Goal: Check status: Check status

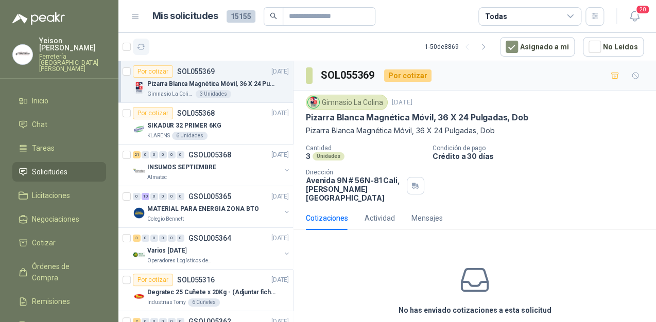
click at [139, 51] on button "button" at bounding box center [141, 47] width 16 height 16
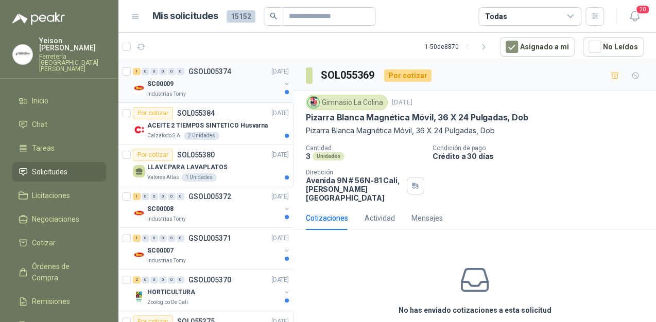
click at [205, 78] on div "SC00009" at bounding box center [213, 84] width 133 height 12
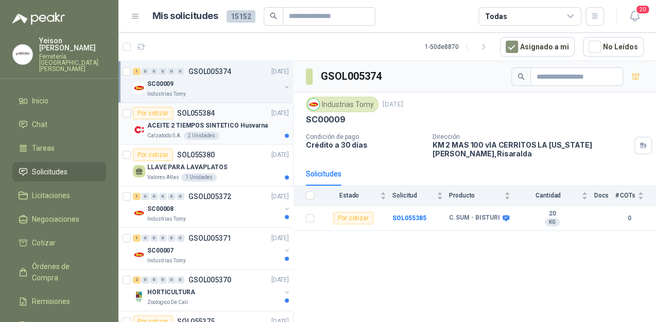
click at [224, 130] on p "ACEITE 2 TIEMPOS SINTETICO Husvarna" at bounding box center [207, 126] width 121 height 10
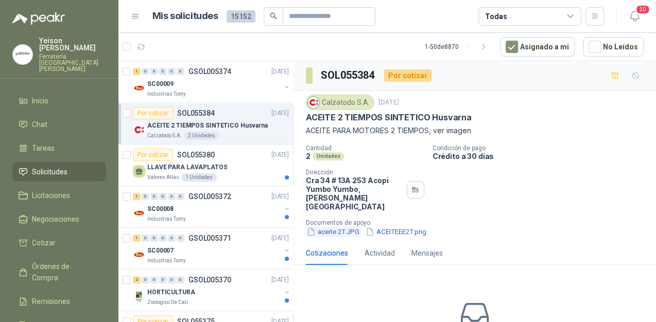
click at [342, 227] on button "aceite 2T.JPG" at bounding box center [333, 232] width 55 height 11
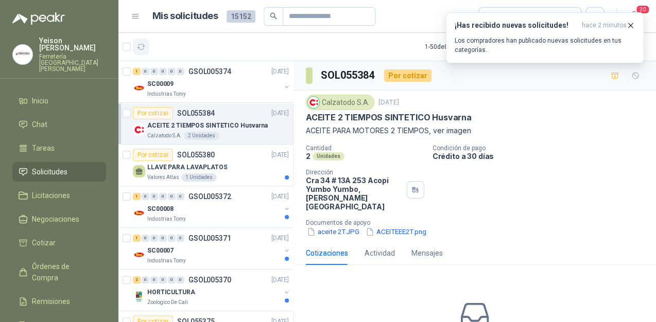
click at [144, 45] on icon "button" at bounding box center [141, 47] width 9 height 9
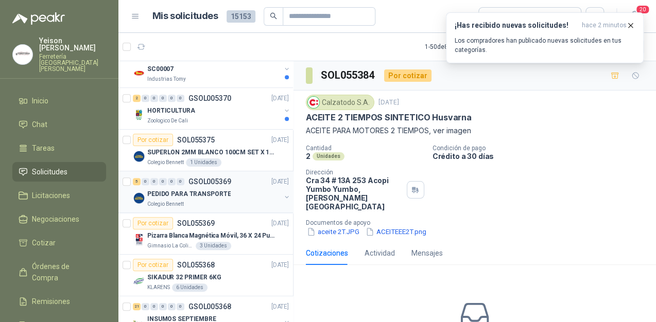
scroll to position [206, 0]
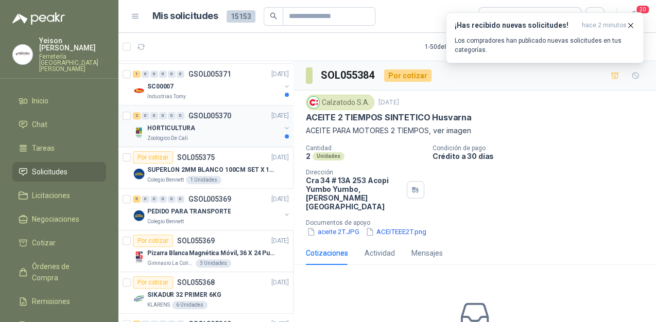
click at [214, 130] on div "HORTICULTURA" at bounding box center [213, 128] width 133 height 12
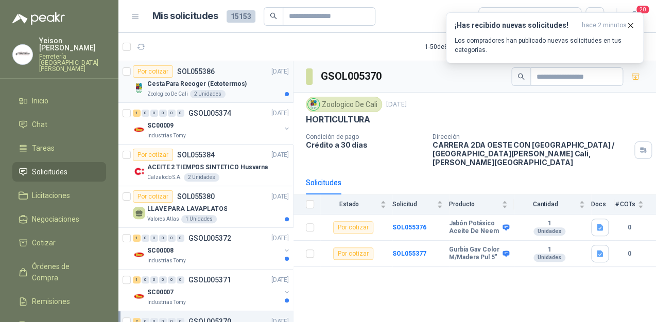
click at [214, 84] on p "Cesta Para Recoger (Ectotermos)" at bounding box center [196, 84] width 99 height 10
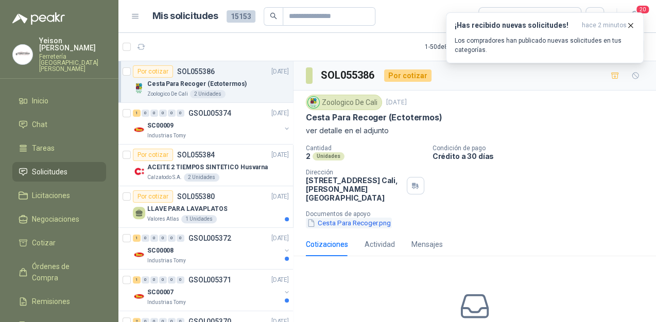
click at [345, 219] on button "Cesta Para Recoger.png" at bounding box center [349, 223] width 86 height 11
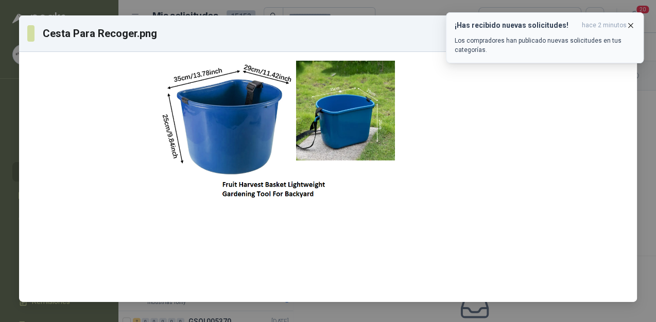
click at [630, 21] on icon "button" at bounding box center [630, 25] width 9 height 9
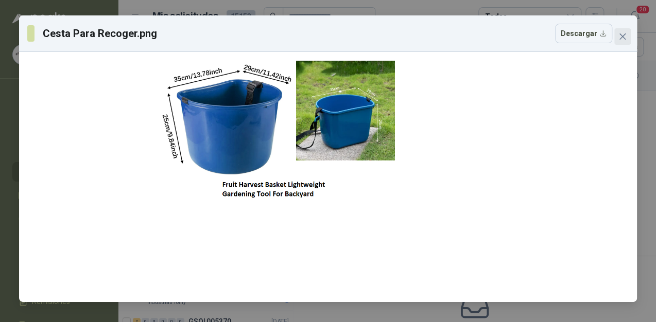
click at [623, 32] on icon "close" at bounding box center [623, 36] width 8 height 8
